Goal: Obtain resource: Download file/media

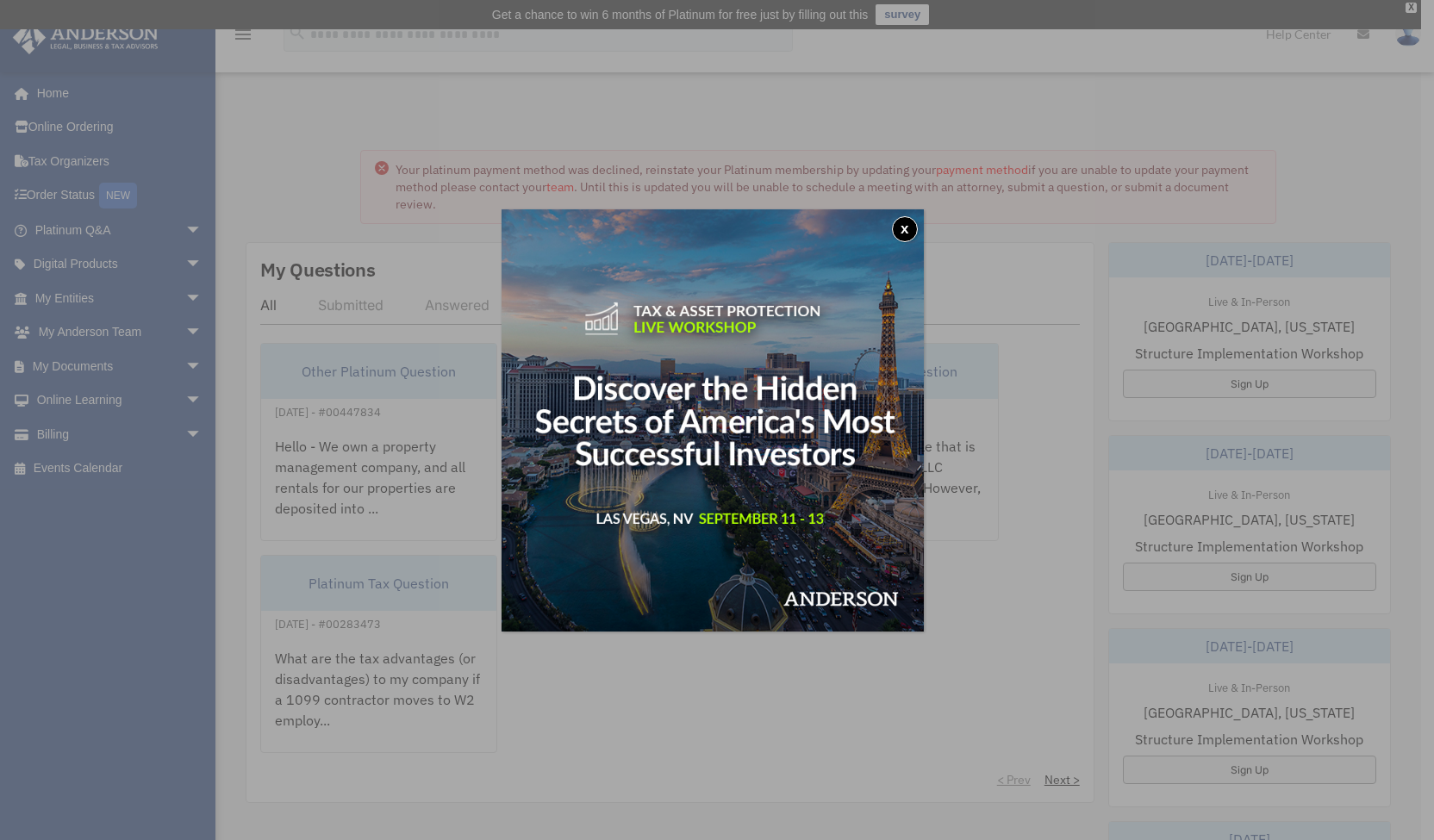
click at [907, 226] on button "x" at bounding box center [904, 229] width 26 height 26
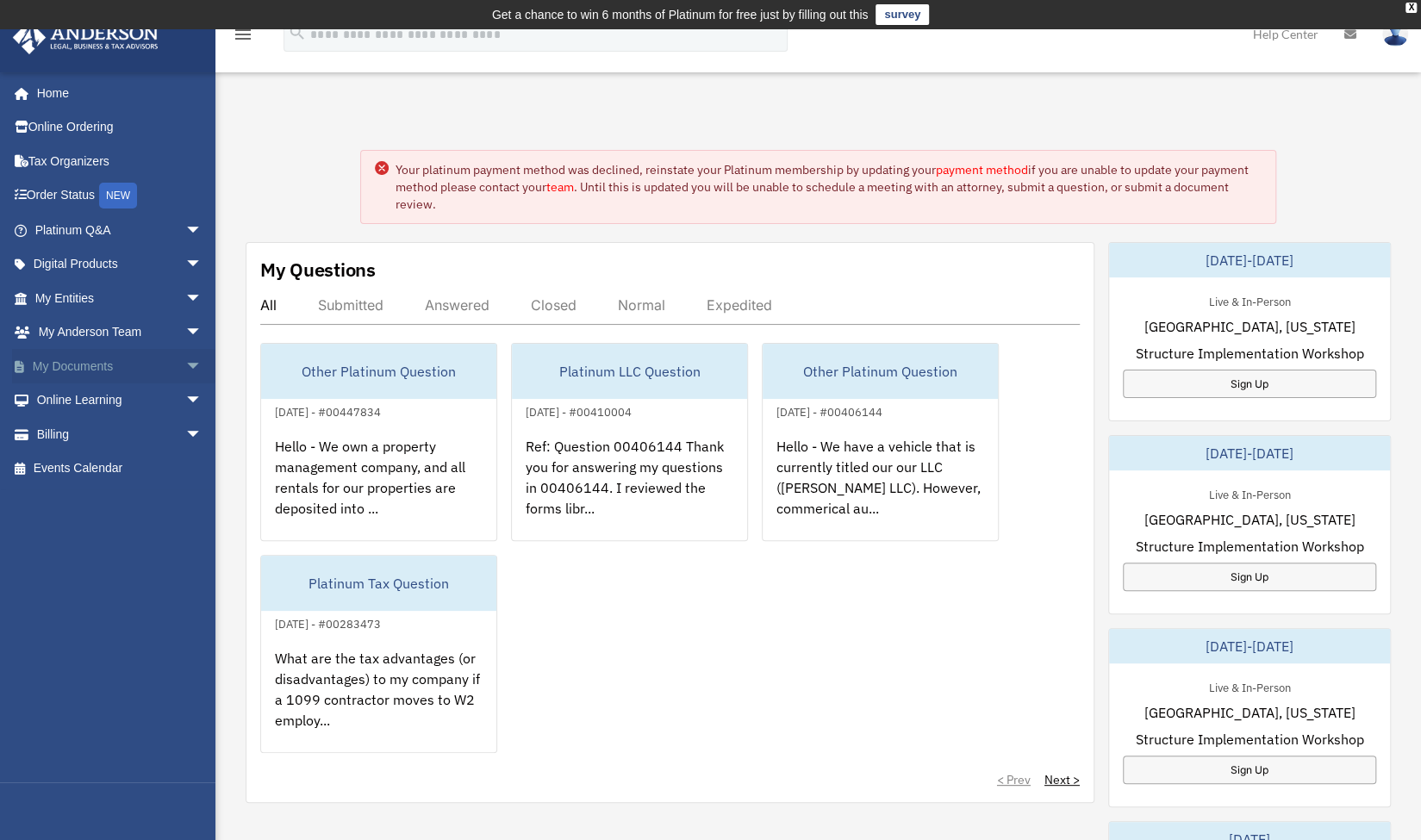
click at [99, 356] on link "My Documents arrow_drop_down" at bounding box center [120, 366] width 217 height 35
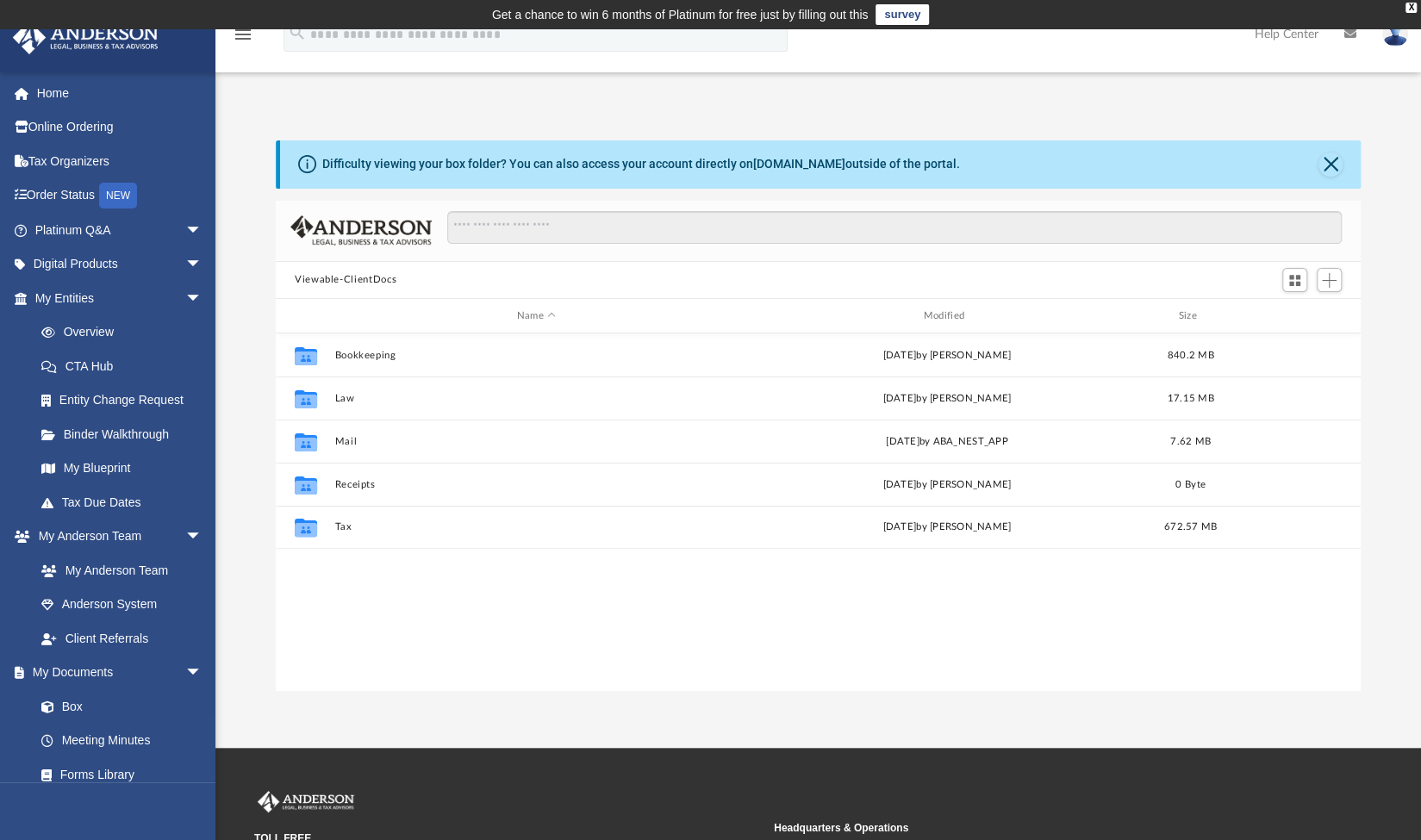
scroll to position [378, 1071]
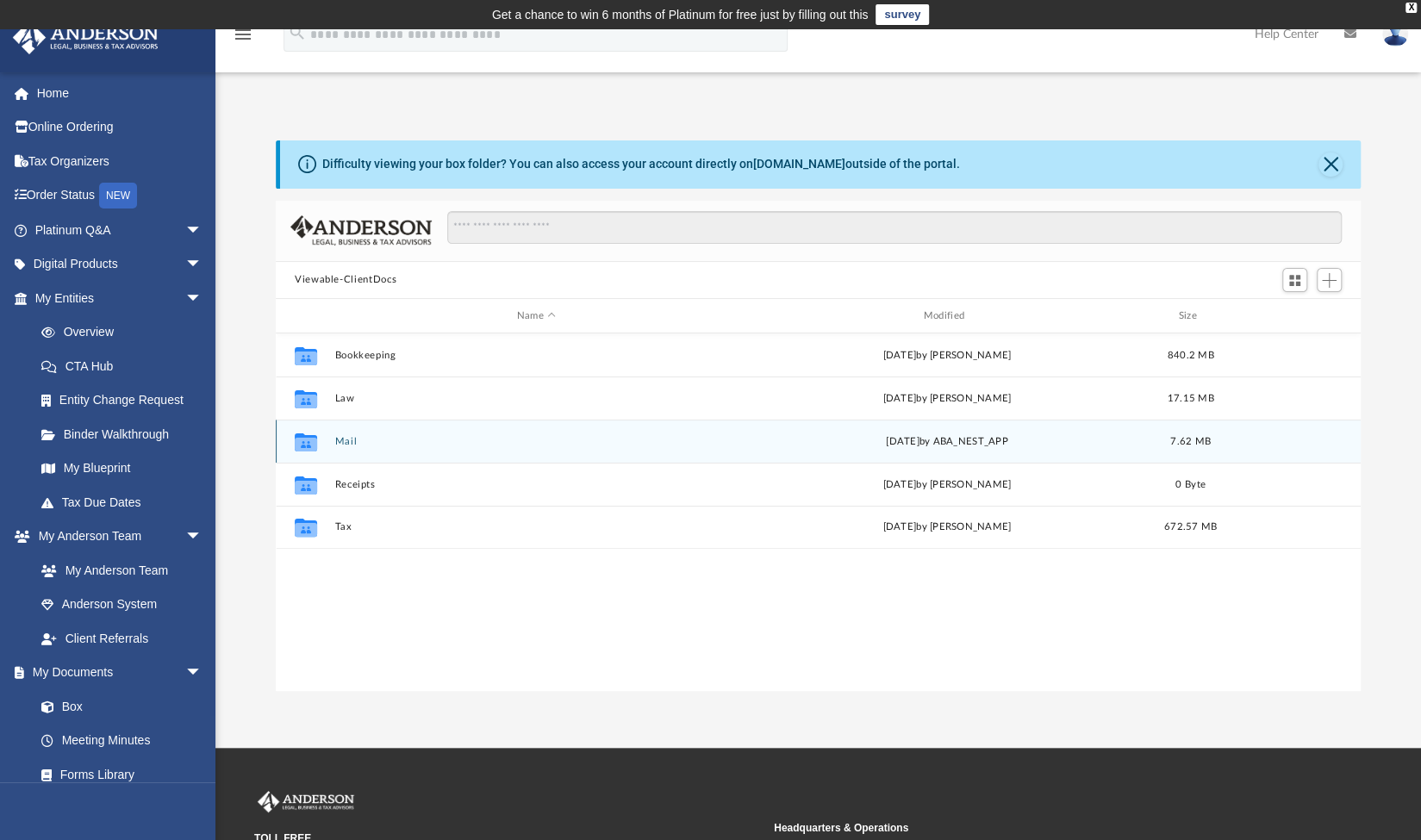
click at [434, 447] on button "Mail" at bounding box center [536, 442] width 403 height 12
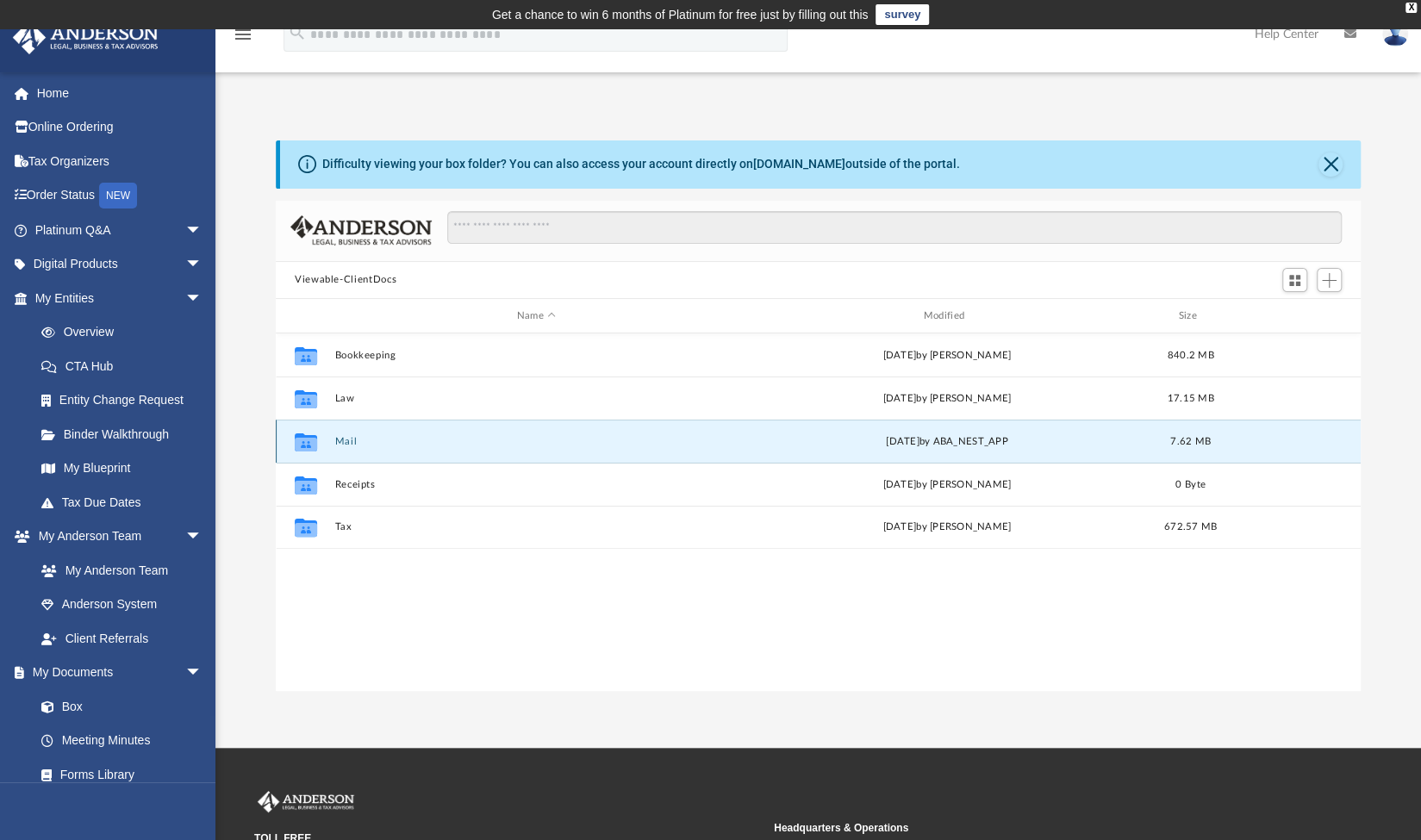
click at [434, 447] on button "Mail" at bounding box center [536, 442] width 403 height 12
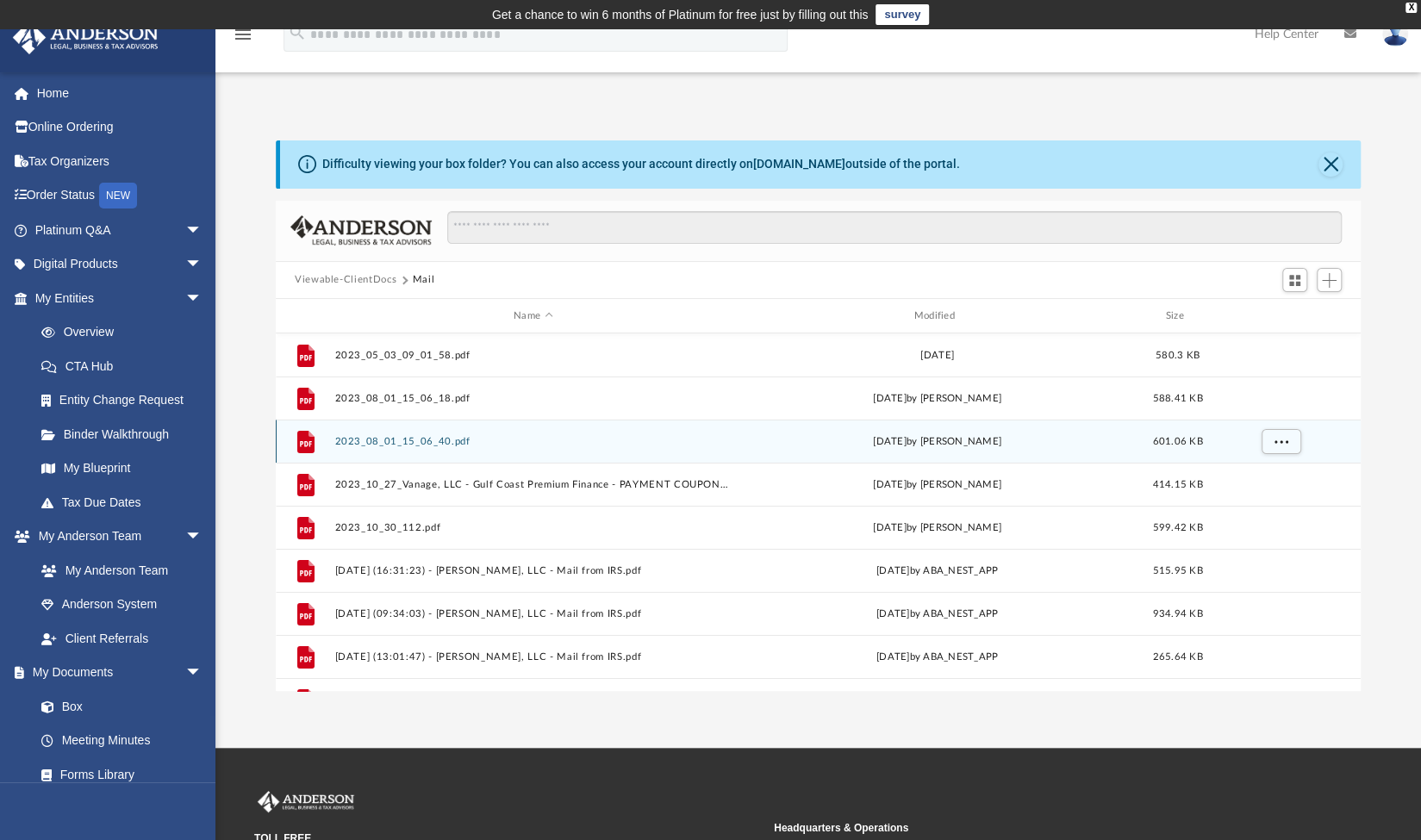
click at [335, 438] on button "2023_08_01_15_06_40.pdf" at bounding box center [533, 442] width 396 height 12
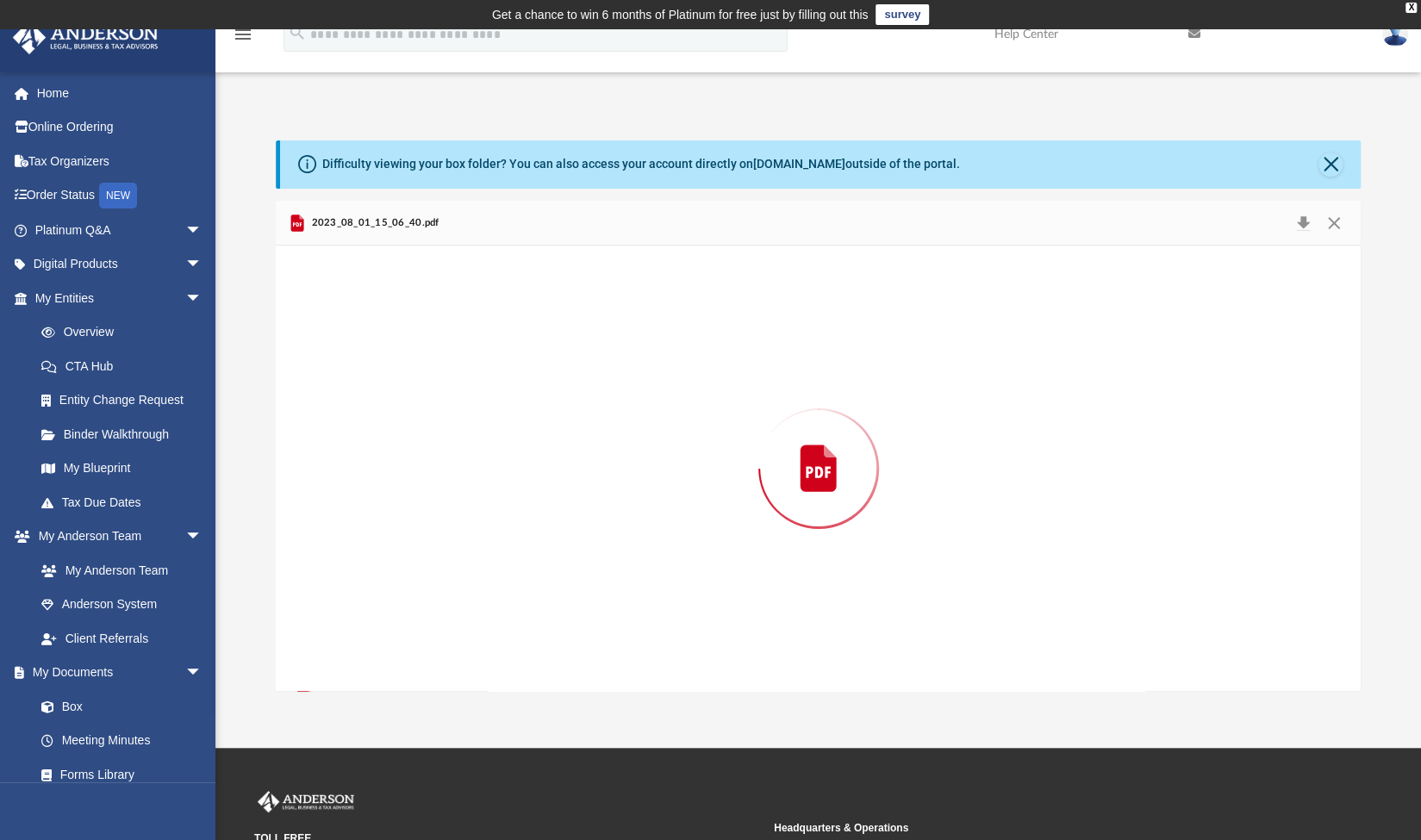
click at [335, 438] on div "Preview" at bounding box center [818, 468] width 1085 height 445
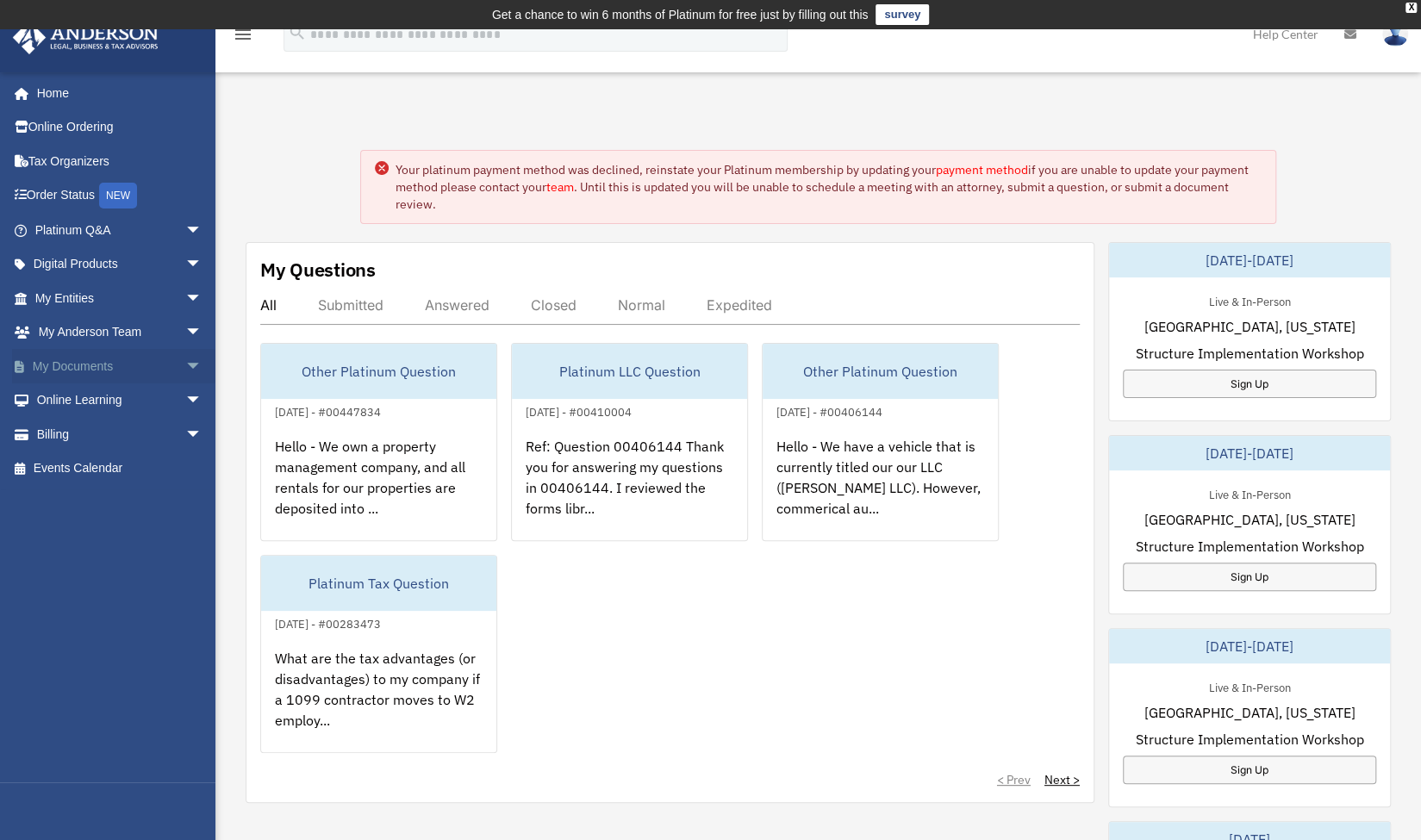
click at [70, 358] on link "My Documents arrow_drop_down" at bounding box center [120, 366] width 217 height 35
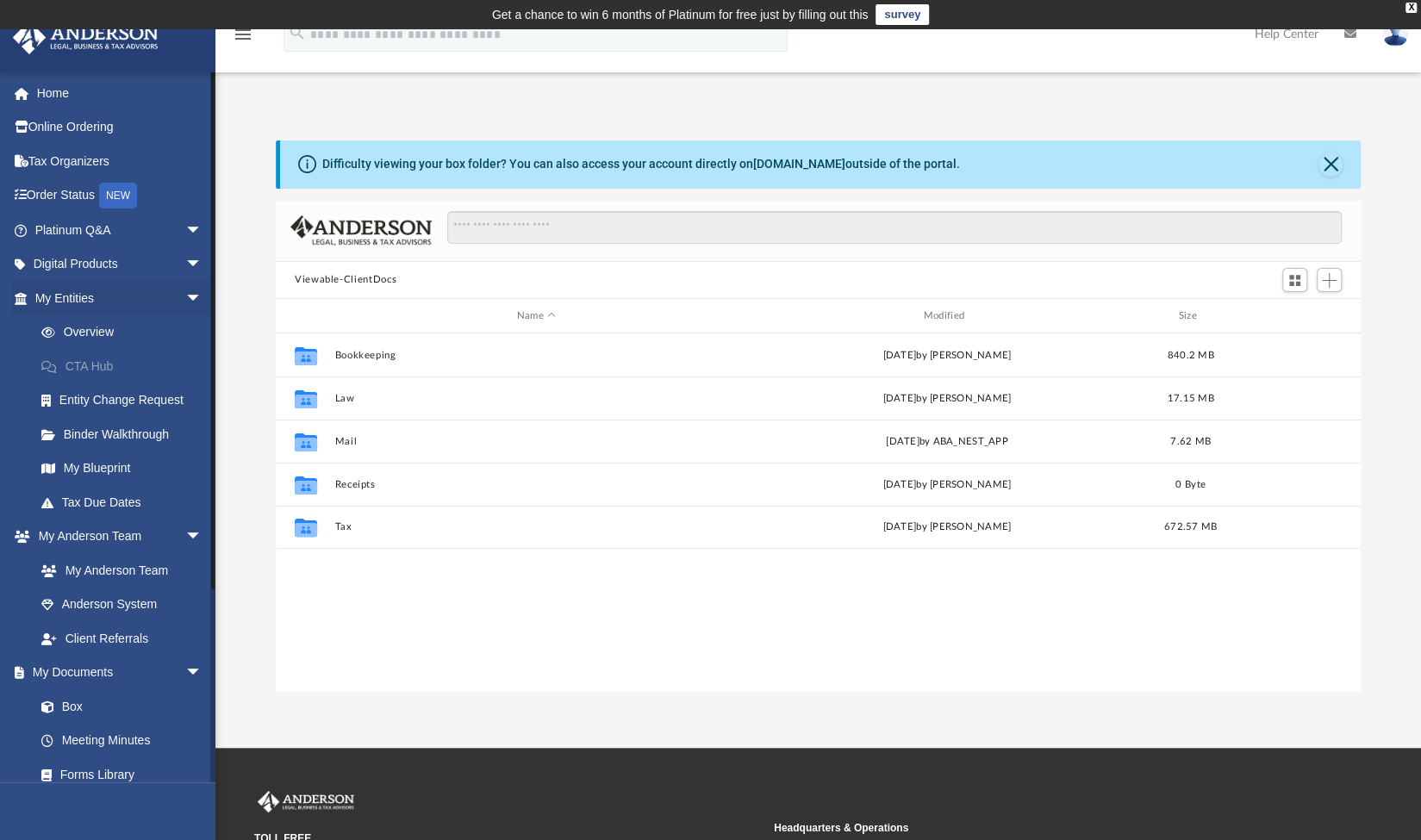
scroll to position [378, 1071]
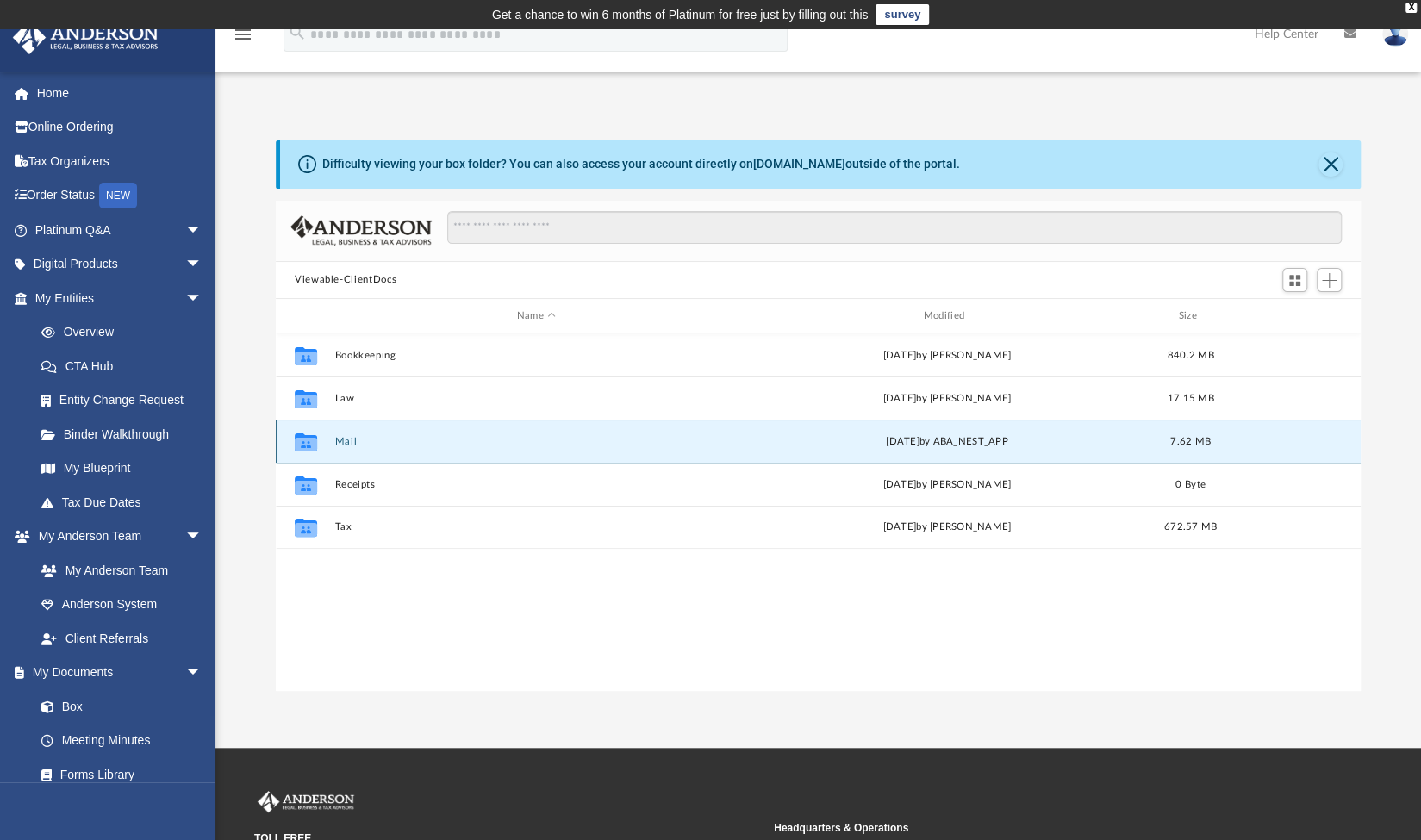
click at [352, 442] on button "Mail" at bounding box center [536, 442] width 403 height 12
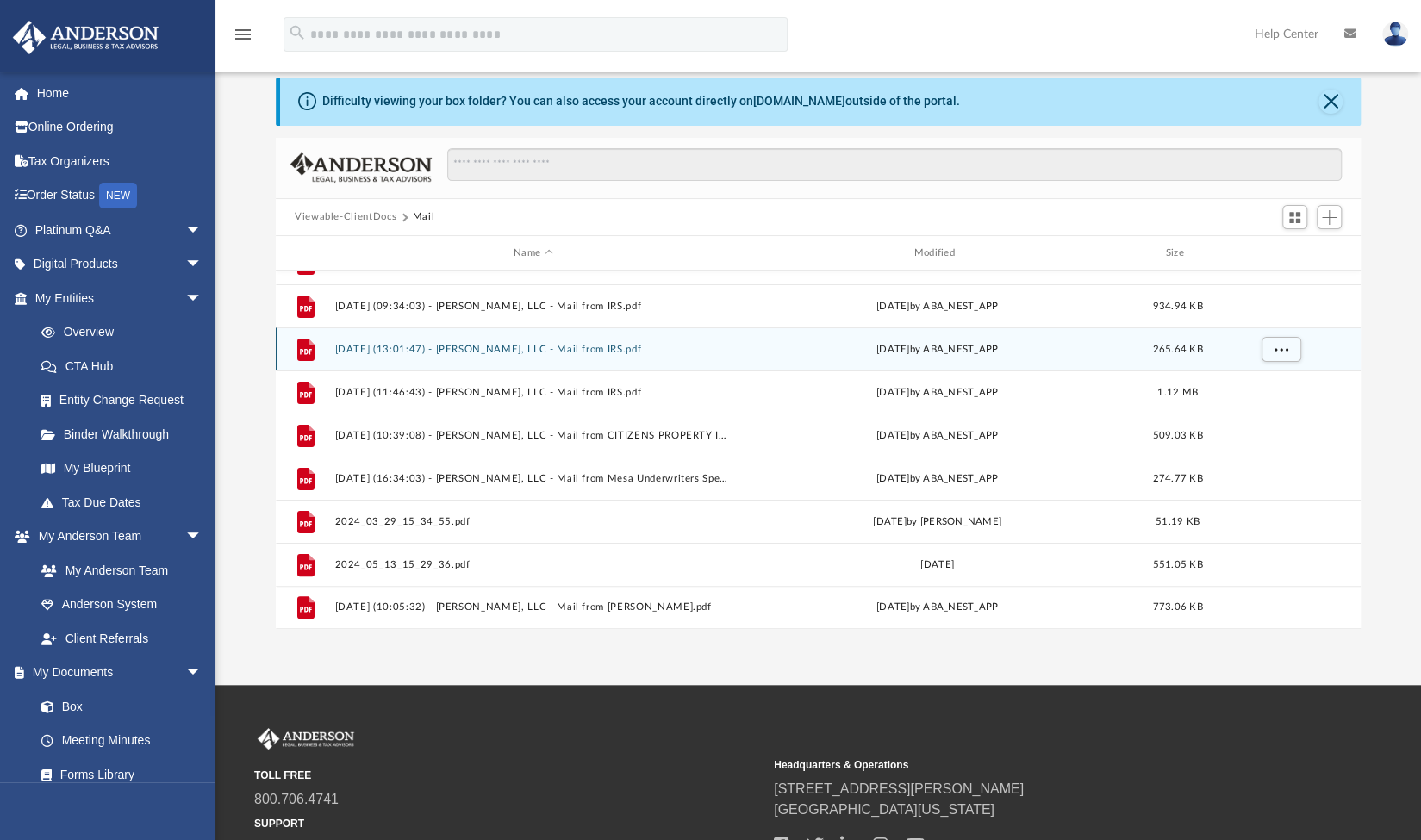
scroll to position [64, 0]
